Goal: Book appointment/travel/reservation

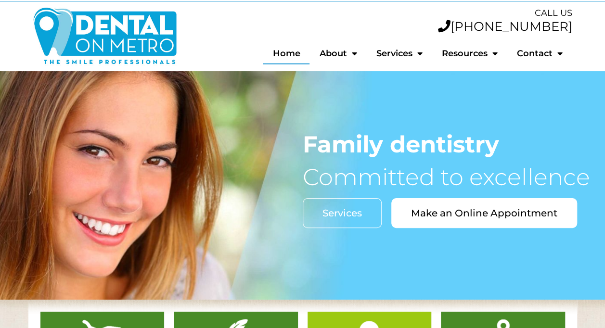
scroll to position [17, 0]
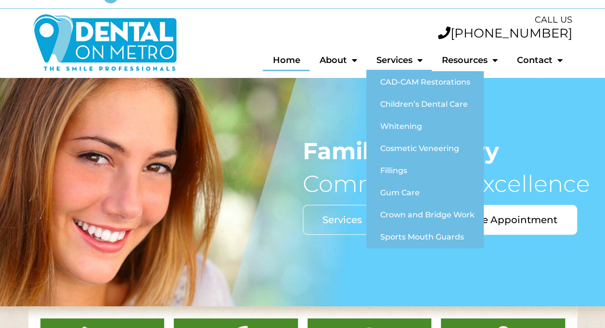
click at [406, 62] on link "Services" at bounding box center [398, 60] width 65 height 22
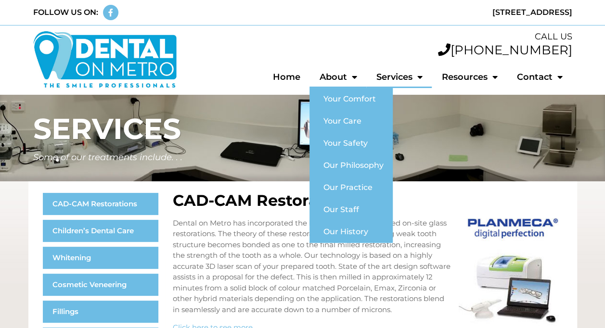
click at [336, 72] on link "About" at bounding box center [337, 77] width 57 height 22
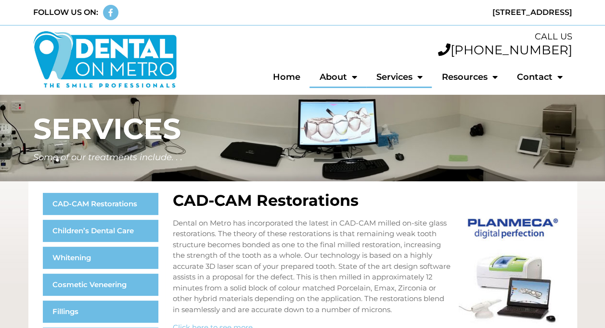
click at [336, 72] on link "About" at bounding box center [337, 77] width 57 height 22
click at [296, 77] on link "Home" at bounding box center [286, 77] width 47 height 22
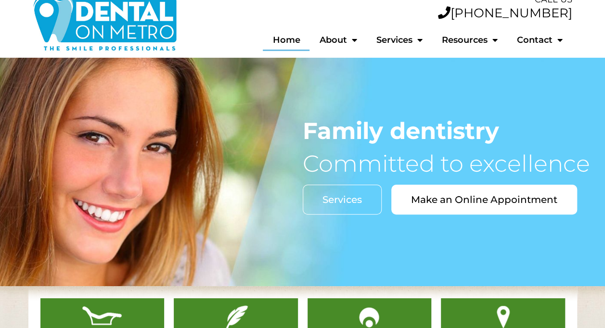
scroll to position [42, 0]
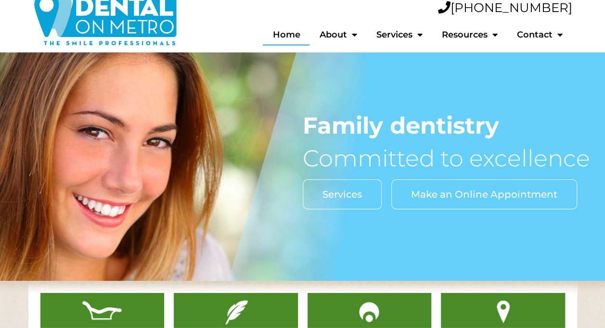
click at [435, 198] on span "Make an Online Appointment" at bounding box center [484, 195] width 146 height 10
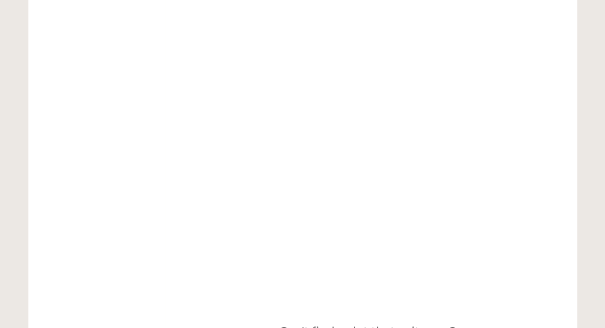
scroll to position [480, 0]
